Goal: Information Seeking & Learning: Learn about a topic

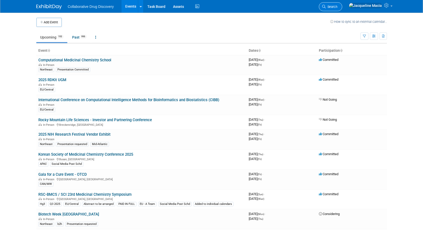
click at [337, 5] on span "Search" at bounding box center [332, 7] width 12 height 4
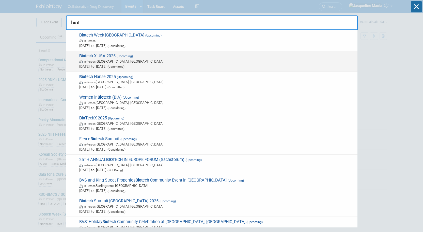
type input "biot"
click at [95, 56] on span "Biot ech X USA 2025 (Upcoming) In-Person Philadelphia, PA Sep 16, 2025 to Sep 1…" at bounding box center [216, 61] width 277 height 15
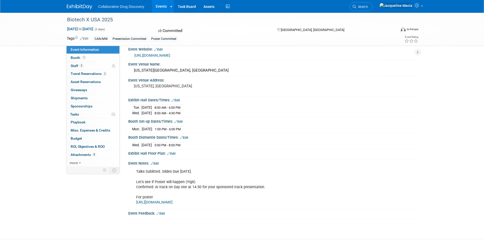
scroll to position [51, 0]
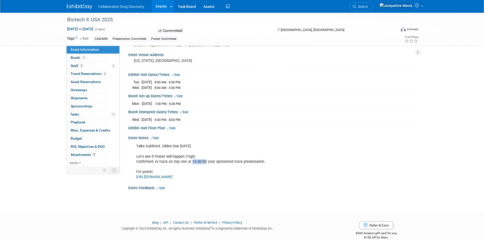
drag, startPoint x: 203, startPoint y: 160, endPoint x: 191, endPoint y: 161, distance: 12.3
click at [191, 161] on div "Talks Subiitted. Slides Due [DATE]. Let's see if Poster will happen (Yigit) Con…" at bounding box center [247, 161] width 229 height 41
click at [298, 162] on div "Talks Subiitted. Slides Due [DATE]. Let's see if Poster will happen (Yigit) Con…" at bounding box center [247, 161] width 229 height 41
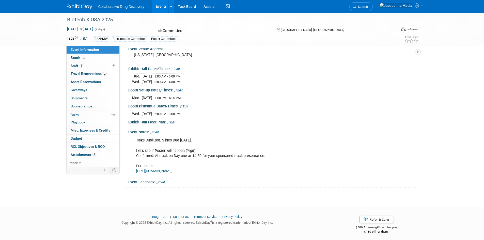
scroll to position [58, 0]
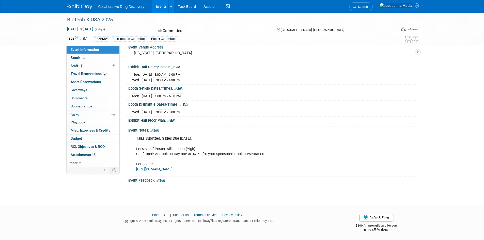
click at [172, 169] on link "[URL][DOMAIN_NAME]" at bounding box center [154, 169] width 36 height 4
click at [72, 66] on span "Staff 5" at bounding box center [77, 66] width 13 height 4
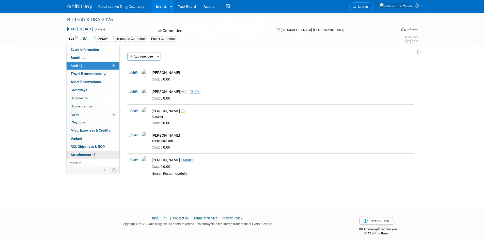
click at [80, 155] on span "Attachments 8" at bounding box center [83, 155] width 25 height 4
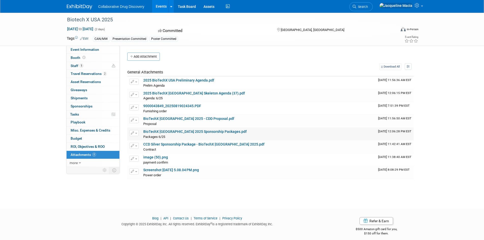
click at [183, 130] on link "BioTechX [GEOGRAPHIC_DATA] 2025 Sponsorship Packages.pdf" at bounding box center [194, 132] width 103 height 4
click at [167, 145] on link "CCD Silver Sponsorship Package - BioTechX [GEOGRAPHIC_DATA] 2025.pdf" at bounding box center [203, 144] width 121 height 4
click at [155, 105] on link "9000043849_20250819024345.PDF" at bounding box center [172, 106] width 58 height 4
